Goal: Navigation & Orientation: Go to known website

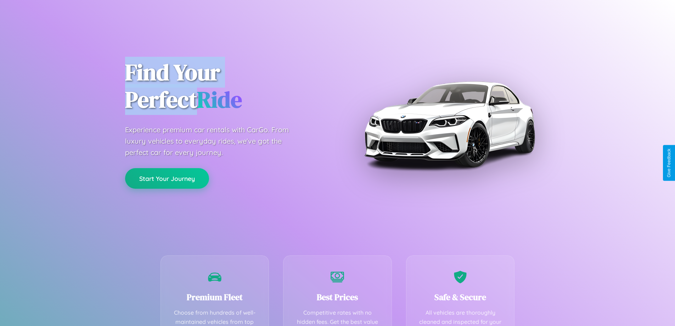
click at [167, 178] on button "Start Your Journey" at bounding box center [167, 178] width 84 height 21
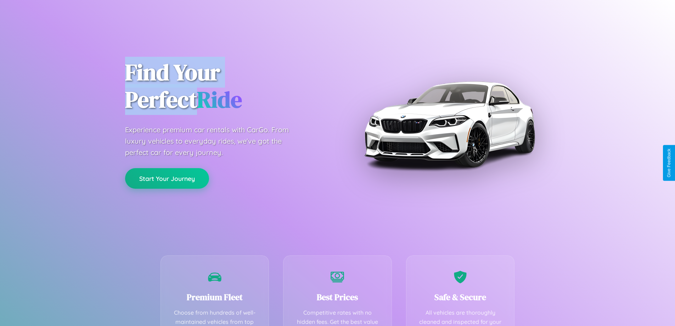
click at [167, 178] on button "Start Your Journey" at bounding box center [167, 178] width 84 height 21
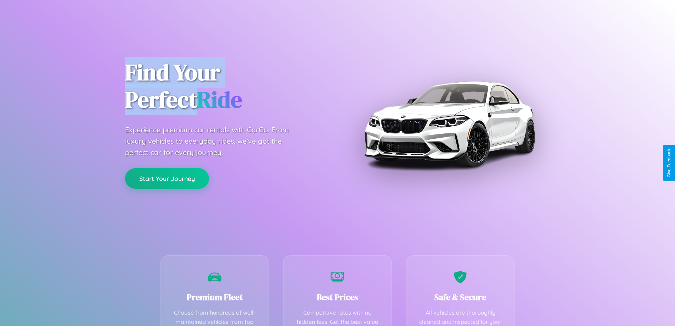
click at [167, 178] on button "Start Your Journey" at bounding box center [167, 178] width 84 height 21
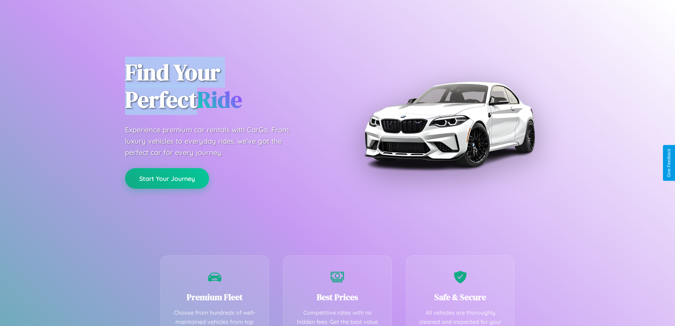
click at [167, 178] on button "Start Your Journey" at bounding box center [167, 178] width 84 height 21
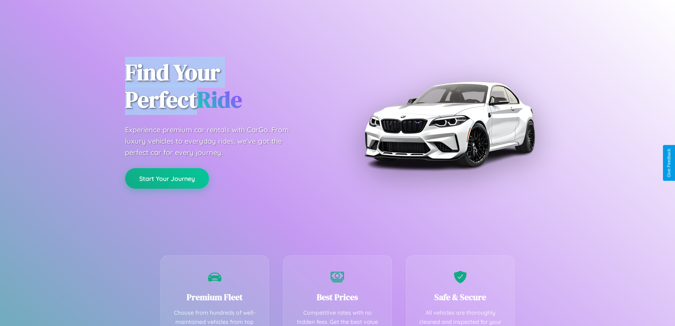
click at [167, 178] on button "Start Your Journey" at bounding box center [167, 178] width 84 height 21
